Goal: Use online tool/utility: Utilize a website feature to perform a specific function

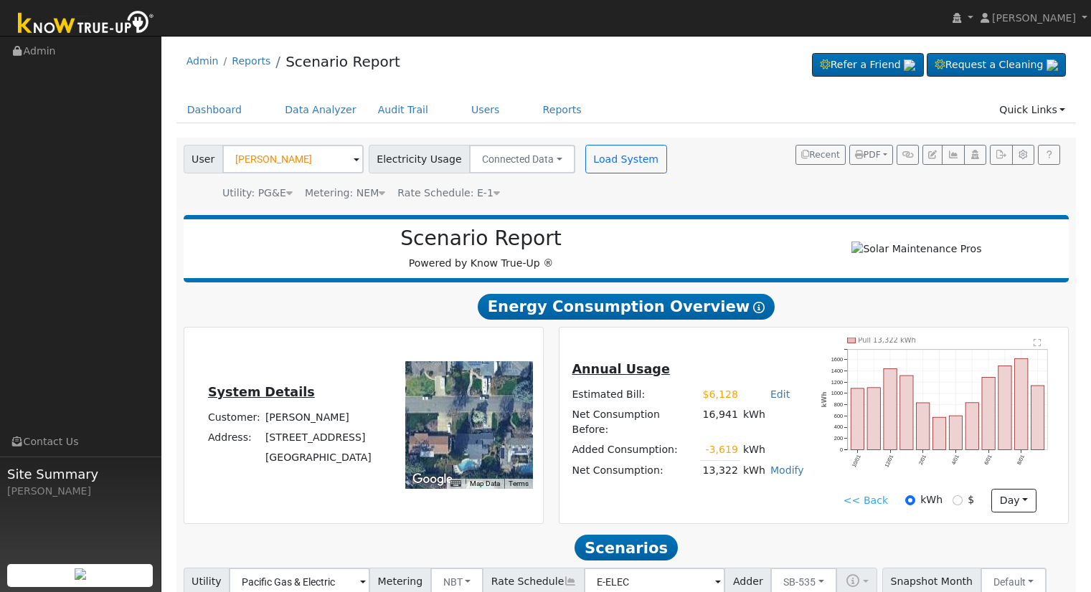
scroll to position [247, 0]
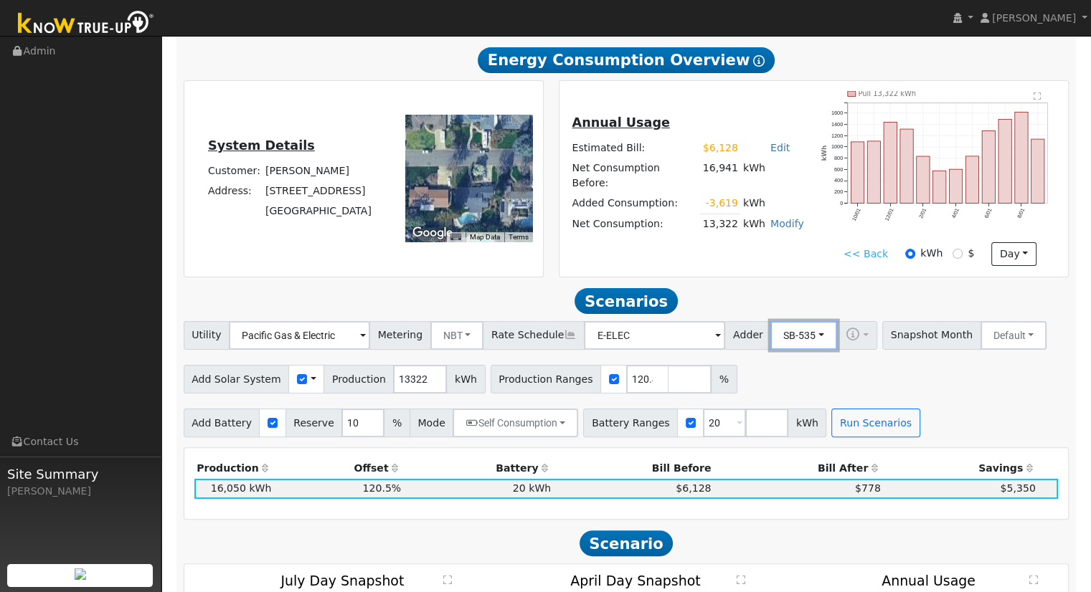
drag, startPoint x: 791, startPoint y: 336, endPoint x: 788, endPoint y: 382, distance: 46.7
click at [791, 336] on button "SB-535" at bounding box center [803, 335] width 67 height 29
click at [793, 397] on link "ACC Plus" at bounding box center [792, 387] width 100 height 20
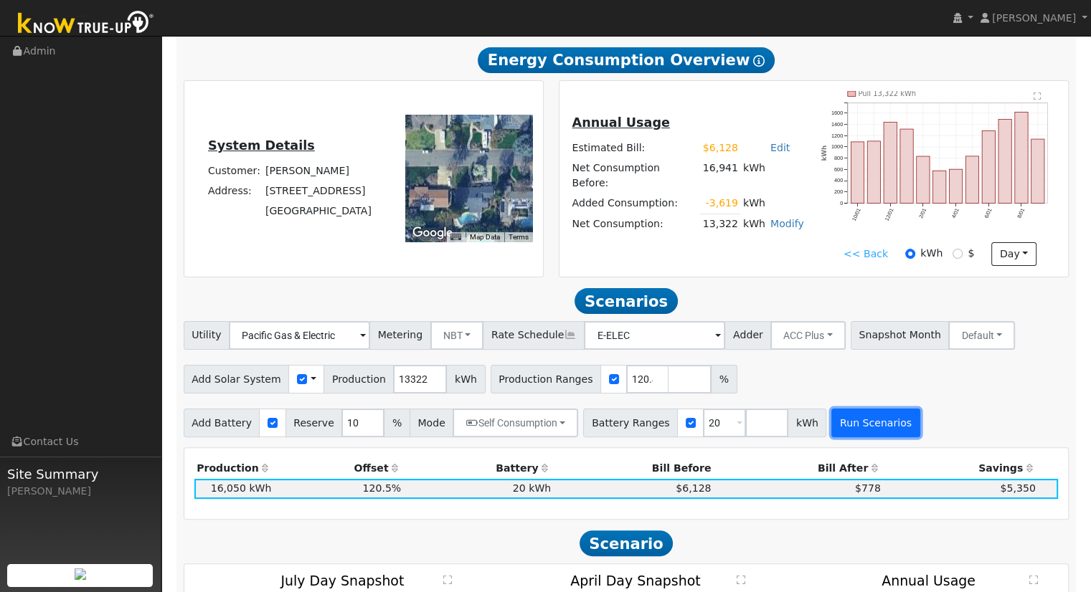
click at [844, 423] on button "Run Scenarios" at bounding box center [875, 423] width 88 height 29
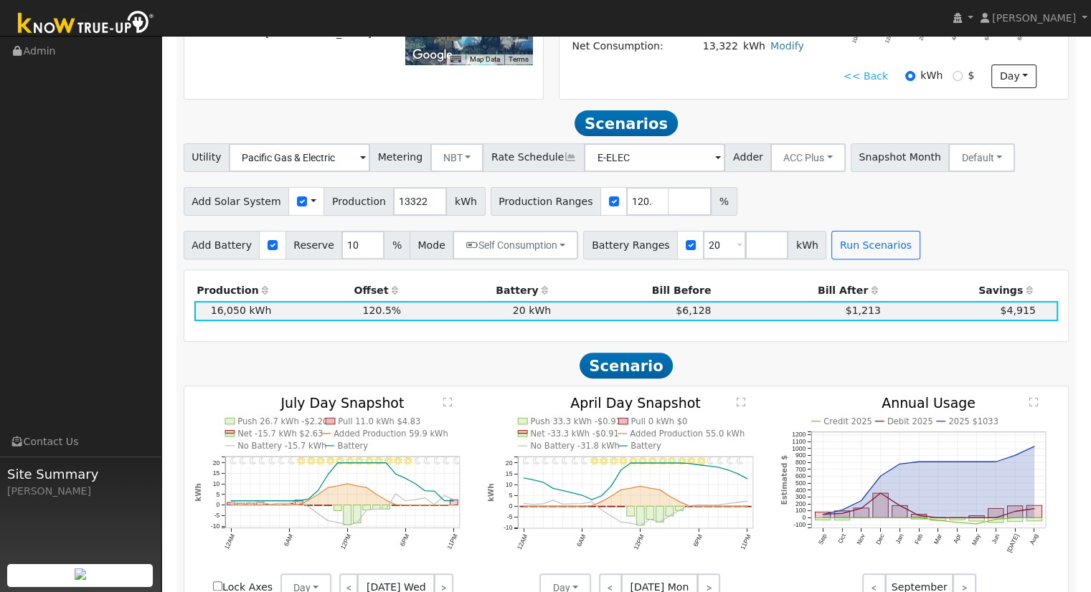
scroll to position [927, 0]
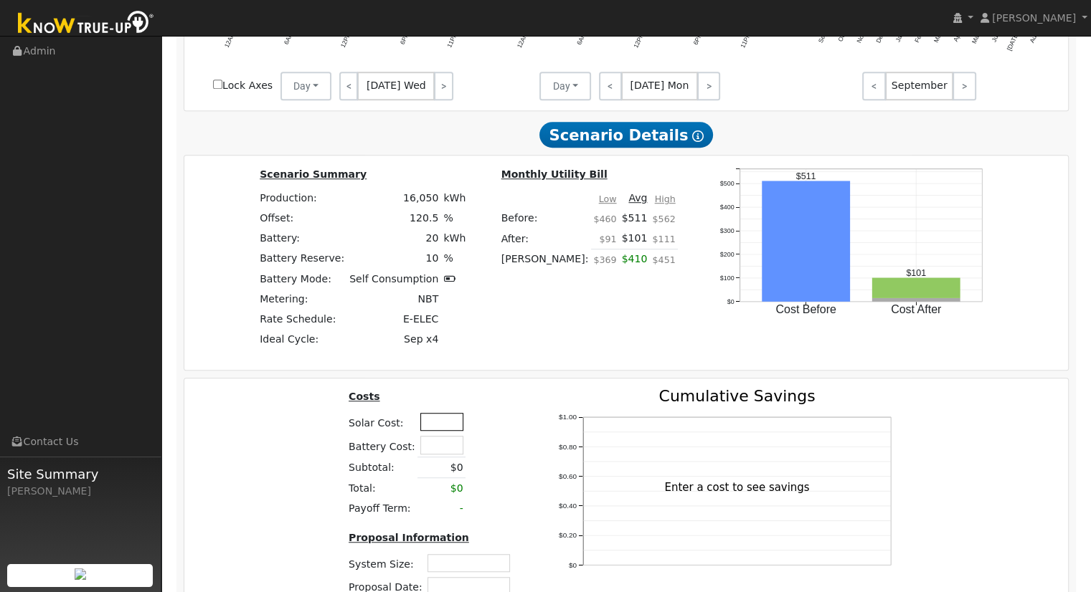
click at [438, 429] on input "text" at bounding box center [441, 422] width 43 height 18
type input "$55,450"
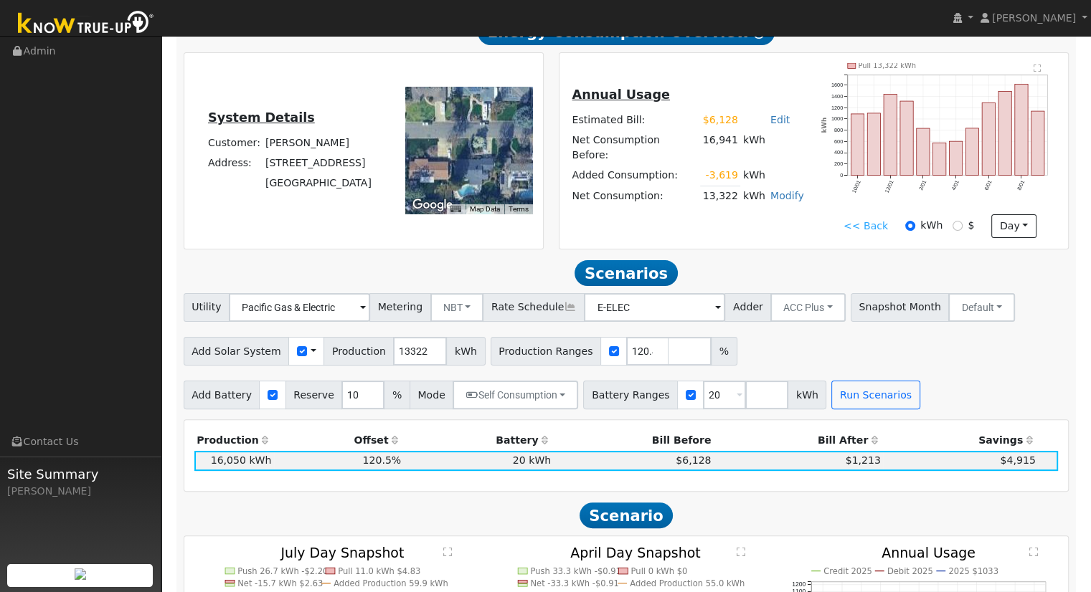
scroll to position [353, 0]
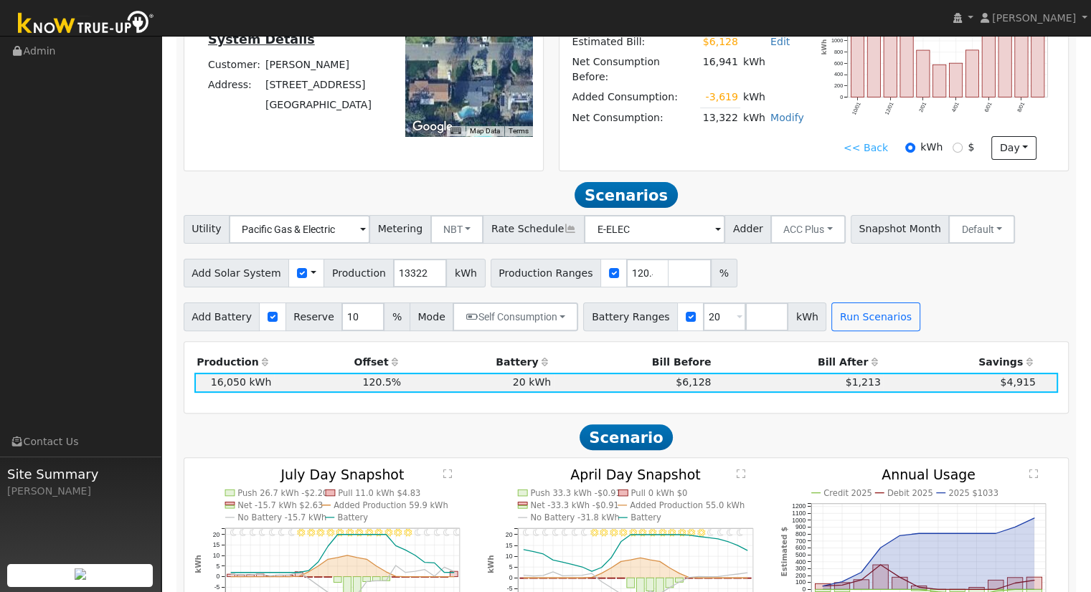
click at [871, 284] on div "Add Solar System Use CSV Data Production 13322 kWh Production Ranges 120.475125…" at bounding box center [626, 271] width 891 height 34
click at [628, 280] on input "120" at bounding box center [647, 273] width 43 height 29
click at [626, 278] on input "120" at bounding box center [647, 273] width 43 height 29
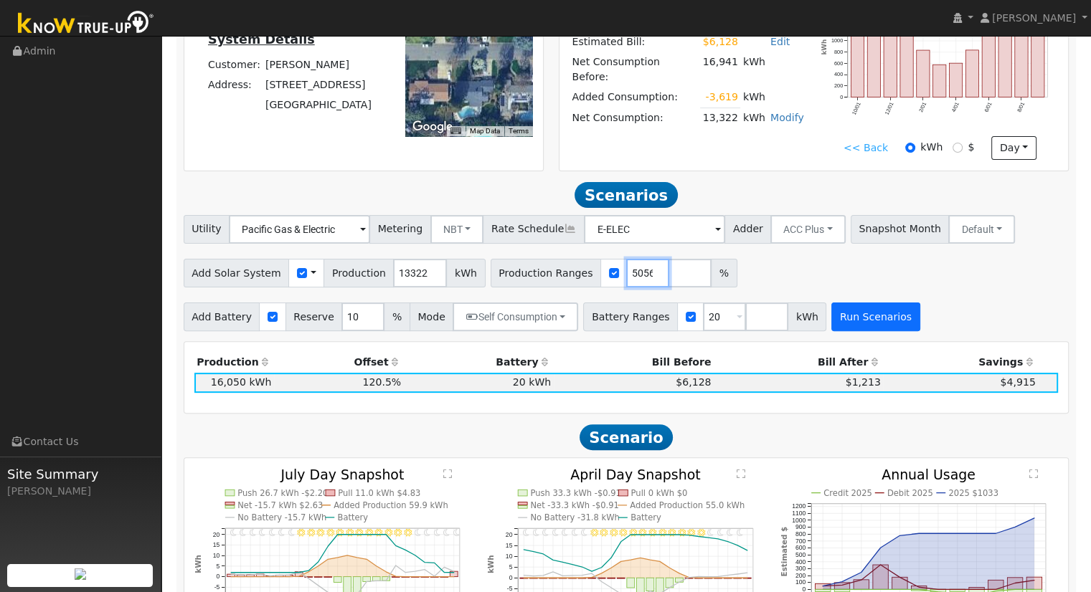
type input "120.147125056"
click at [840, 320] on button "Run Scenarios" at bounding box center [875, 317] width 88 height 29
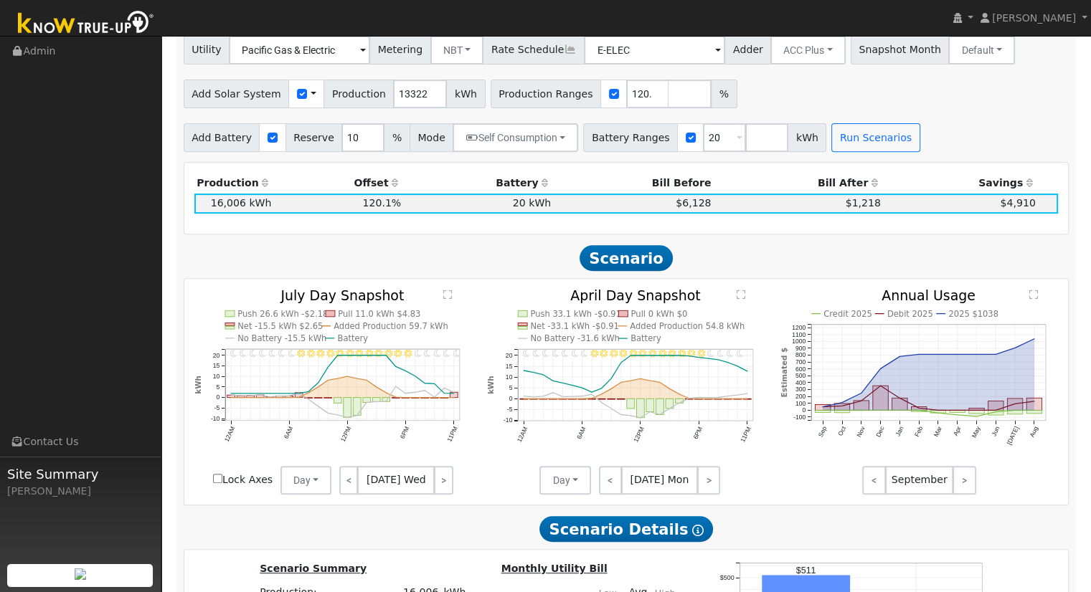
scroll to position [209, 0]
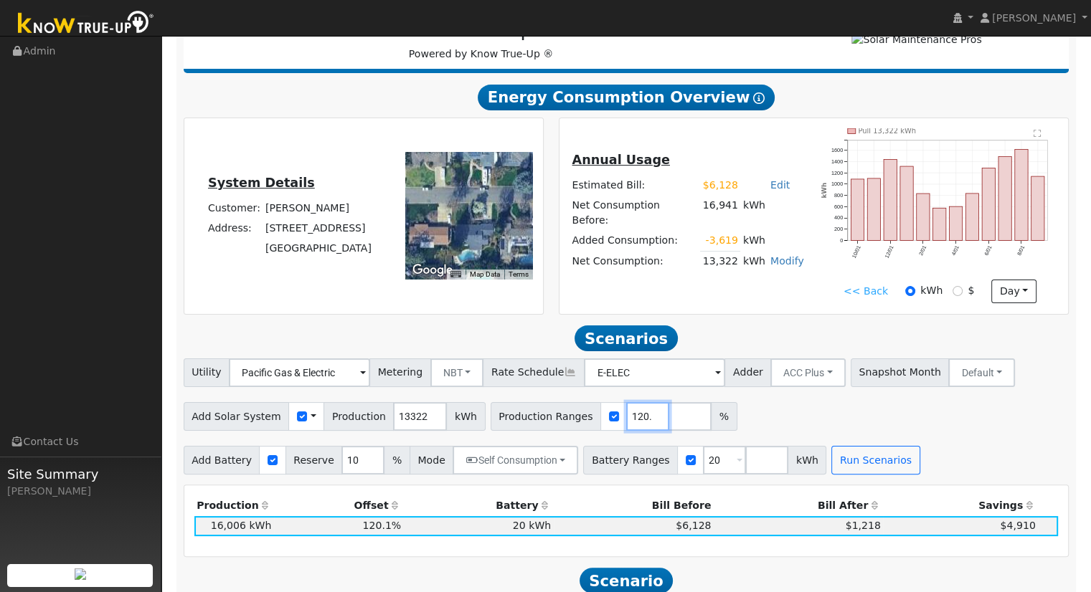
click at [626, 420] on input "120.147125056" at bounding box center [647, 416] width 43 height 29
